Goal: Transaction & Acquisition: Download file/media

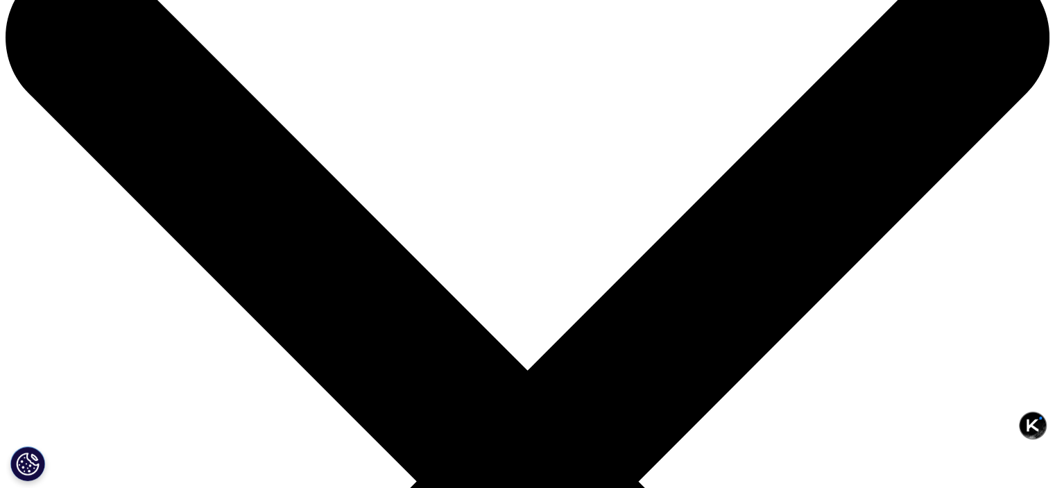
scroll to position [42, 0]
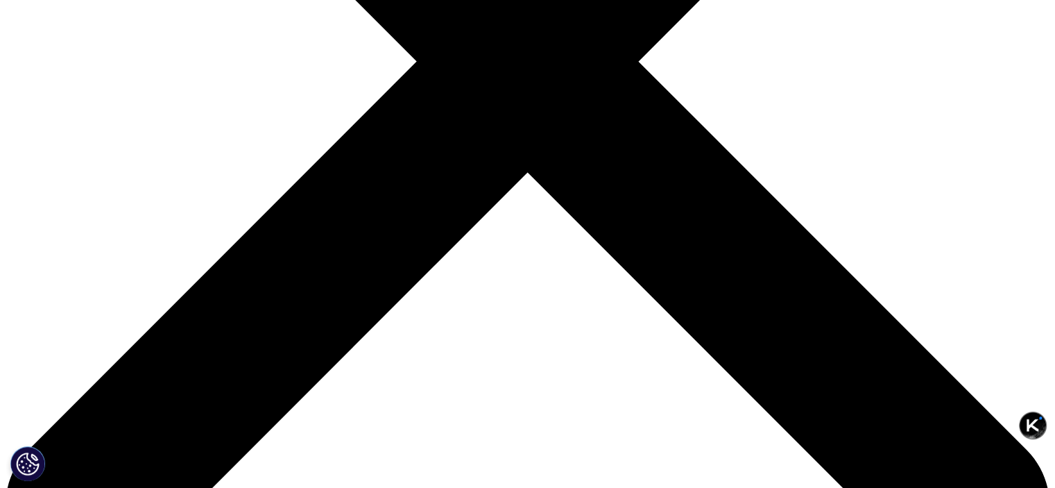
scroll to position [481, 0]
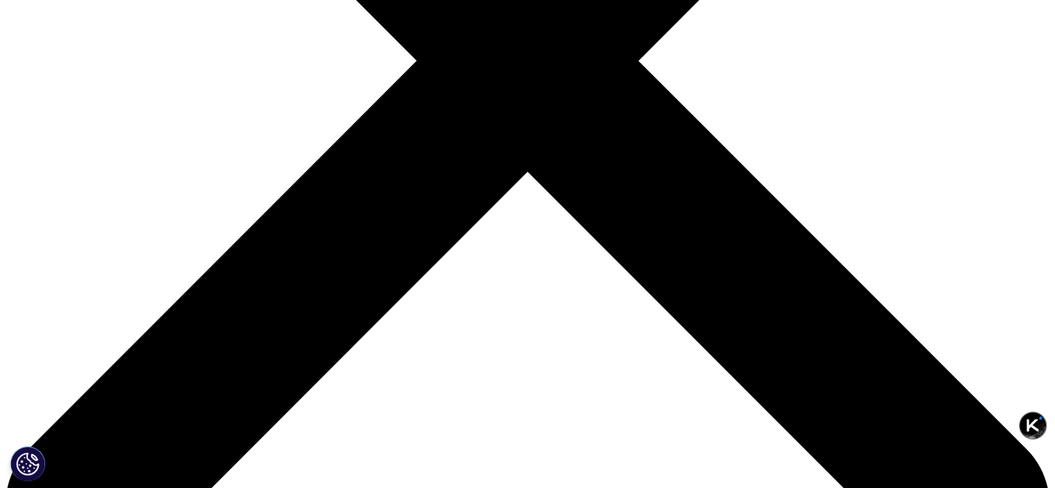
type input "[PERSON_NAME]"
type input "guo"
type input "[PERSON_NAME][EMAIL_ADDRESS][DOMAIN_NAME]"
type input "MGI"
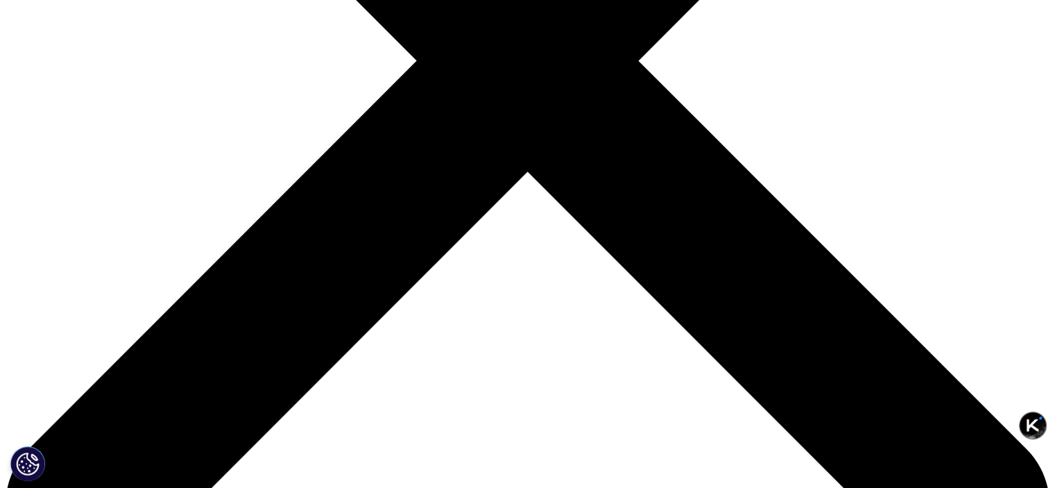
select select "[GEOGRAPHIC_DATA]"
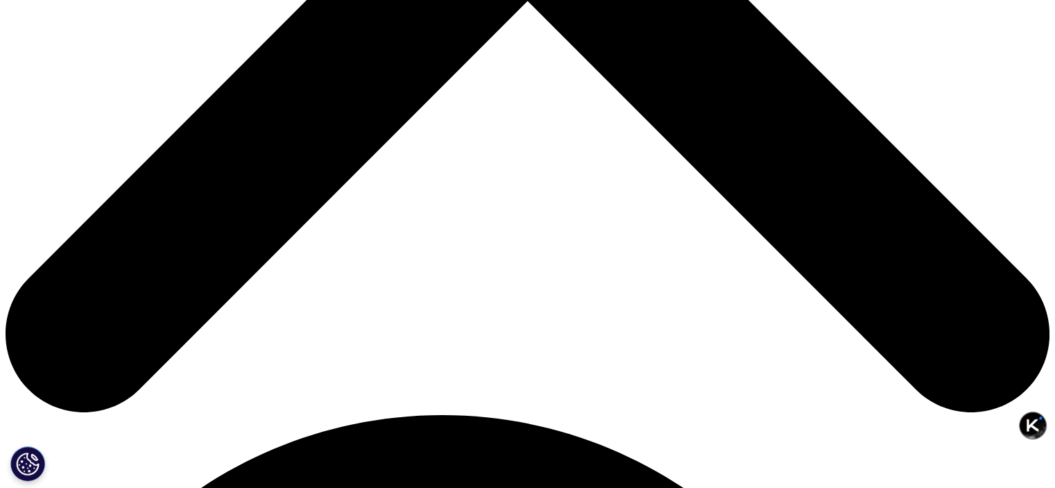
scroll to position [654, 0]
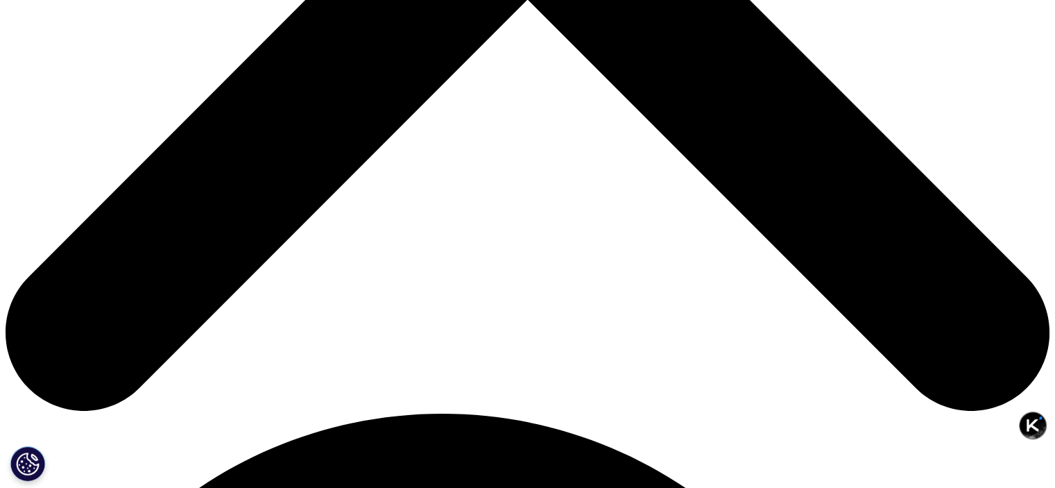
type input "mm"
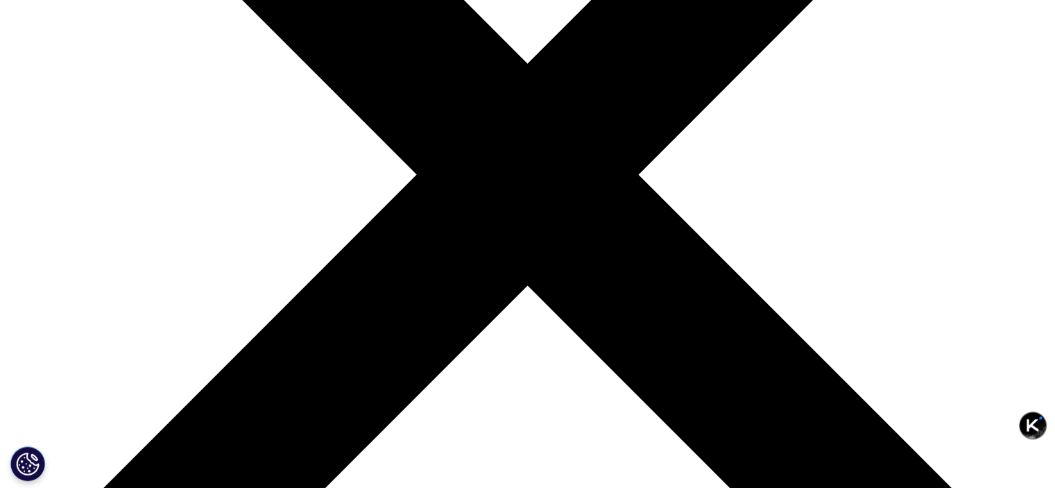
scroll to position [364, 0]
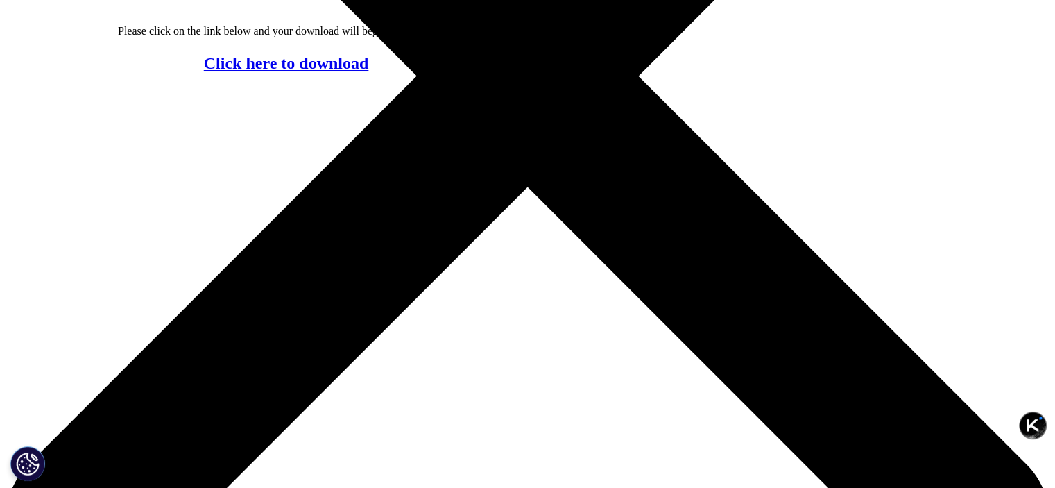
scroll to position [432, 0]
